Goal: Communication & Community: Answer question/provide support

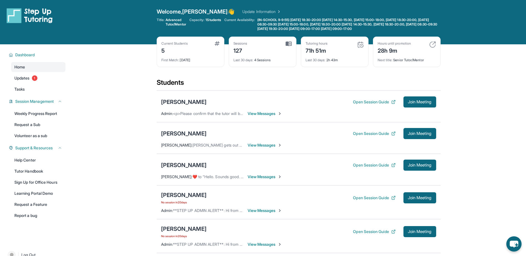
click at [261, 114] on span "View Messages" at bounding box center [265, 114] width 35 height 6
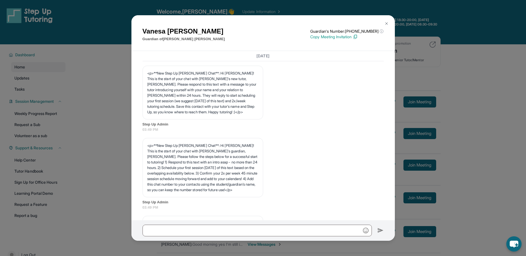
click at [385, 20] on button at bounding box center [386, 23] width 11 height 11
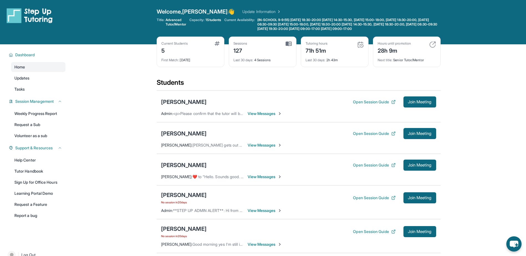
click at [266, 145] on span "View Messages" at bounding box center [265, 146] width 35 height 6
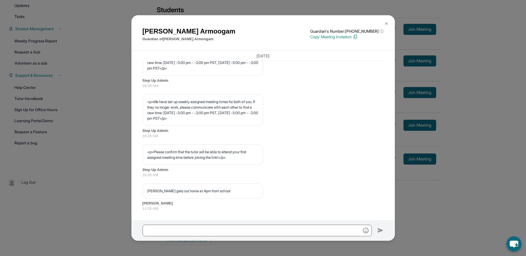
scroll to position [267, 0]
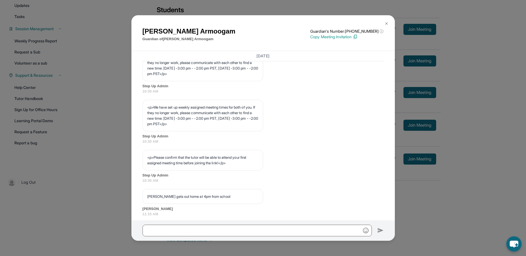
click at [388, 23] on img at bounding box center [386, 23] width 4 height 4
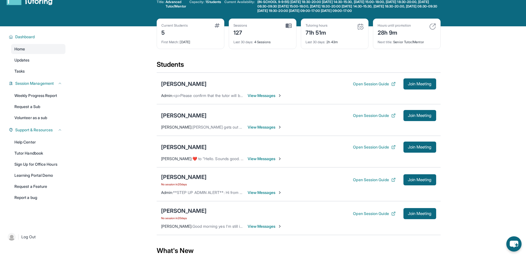
scroll to position [28, 0]
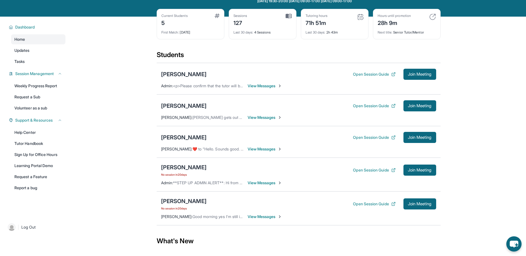
click at [262, 218] on span "View Messages" at bounding box center [265, 217] width 35 height 6
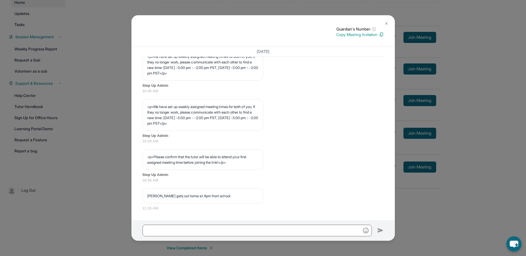
scroll to position [73, 0]
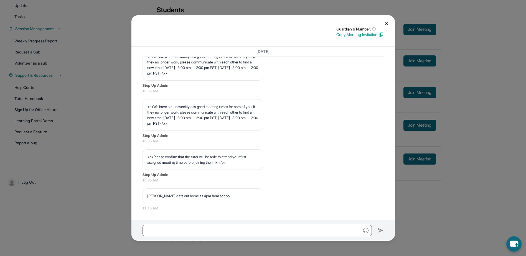
click at [451, 199] on div "Guardian's Number: ⓘ This isn't the guardian's real number — it's a private for…" at bounding box center [263, 128] width 526 height 256
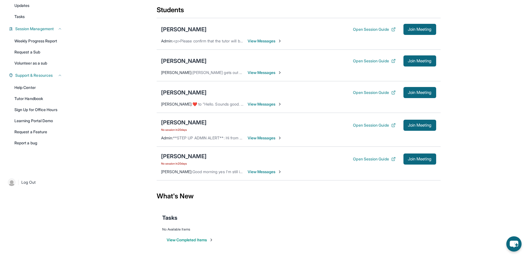
click at [257, 174] on span "View Messages" at bounding box center [265, 172] width 35 height 6
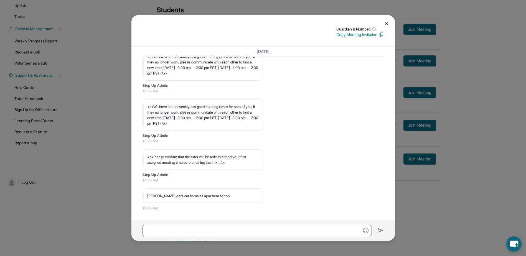
scroll to position [285, 0]
click at [446, 213] on div "Guardian's Number: ⓘ This isn't the guardian's real number — it's a private for…" at bounding box center [263, 128] width 526 height 256
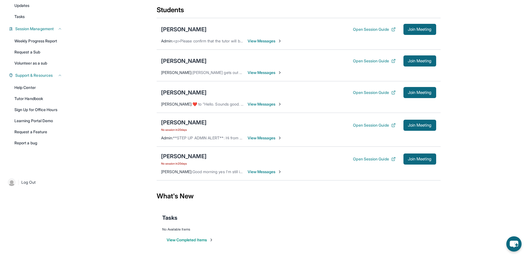
click at [265, 138] on span "View Messages" at bounding box center [265, 138] width 35 height 6
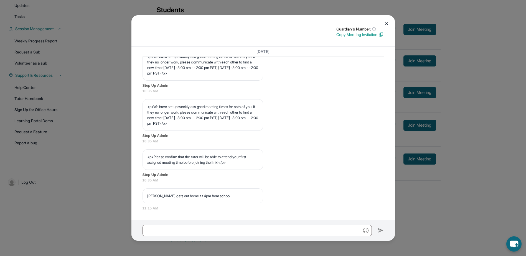
click at [433, 211] on div "Guardian's Number: ⓘ This isn't the guardian's real number — it's a private for…" at bounding box center [263, 128] width 526 height 256
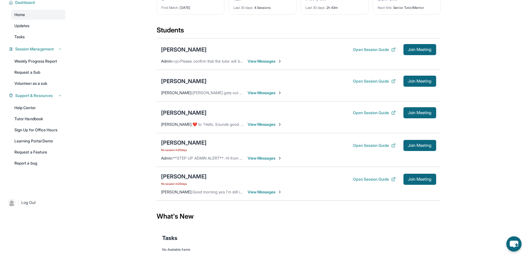
scroll to position [0, 0]
